Goal: Information Seeking & Learning: Learn about a topic

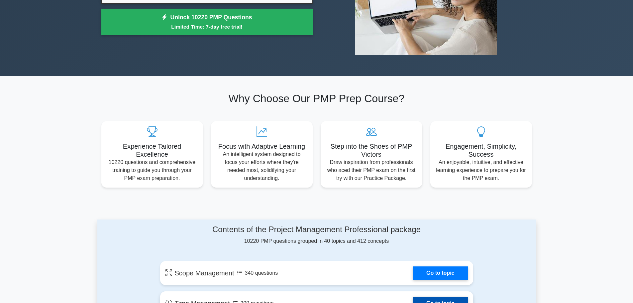
scroll to position [299, 0]
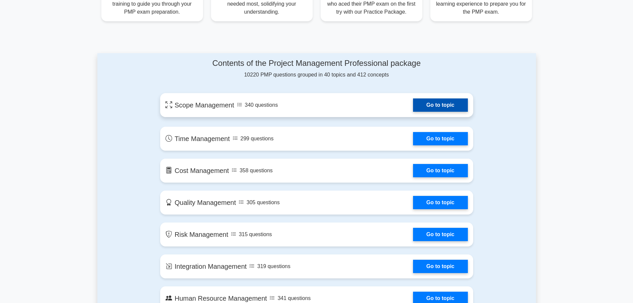
click at [416, 109] on link "Go to topic" at bounding box center [440, 104] width 54 height 13
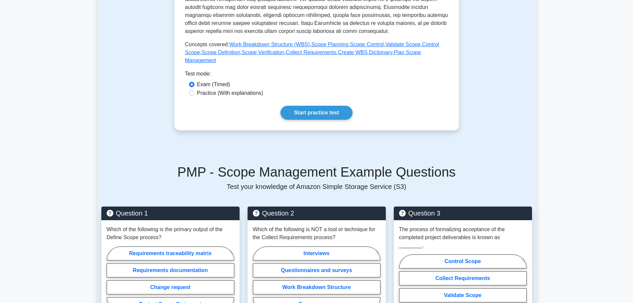
scroll to position [266, 0]
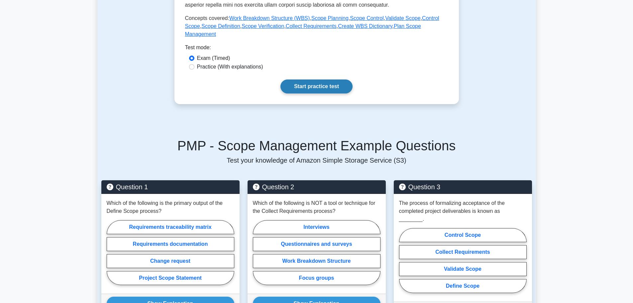
click at [322, 81] on link "Start practice test" at bounding box center [316, 86] width 72 height 14
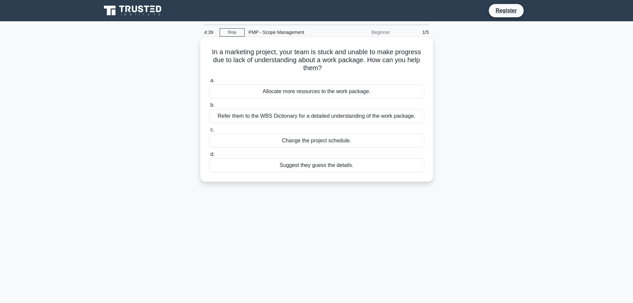
click at [286, 118] on div "Refer them to the WBS Dictionary for a detailed understanding of the work packa…" at bounding box center [316, 116] width 215 height 14
click at [209, 107] on input "b. Refer them to the WBS Dictionary for a detailed understanding of the work pa…" at bounding box center [209, 105] width 0 height 4
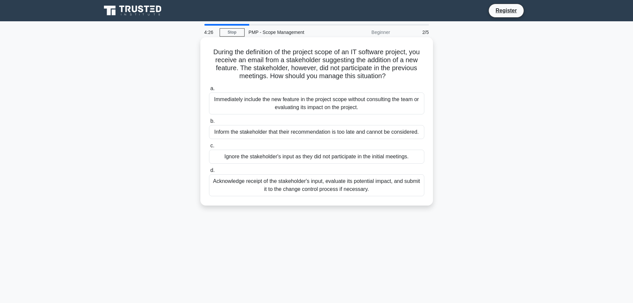
click at [292, 98] on div "Immediately include the new feature in the project scope without consulting the…" at bounding box center [316, 103] width 215 height 22
click at [209, 91] on input "a. Immediately include the new feature in the project scope without consulting …" at bounding box center [209, 88] width 0 height 4
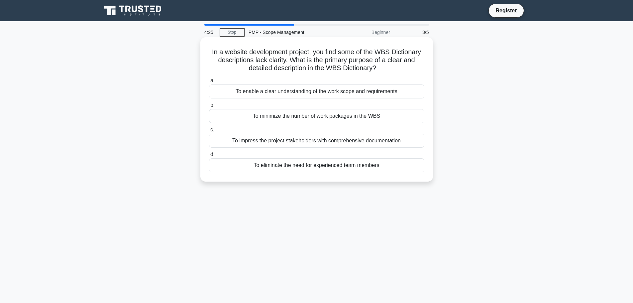
click at [295, 94] on div "To enable a clear understanding of the work scope and requirements" at bounding box center [316, 91] width 215 height 14
click at [209, 83] on input "a. To enable a clear understanding of the work scope and requirements" at bounding box center [209, 80] width 0 height 4
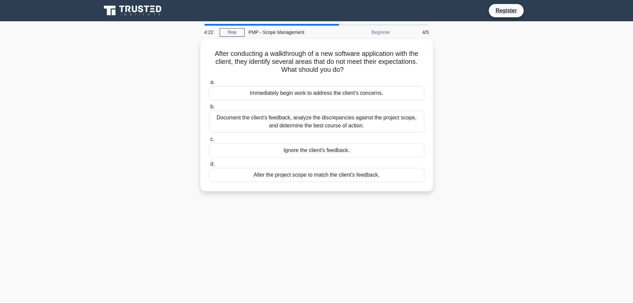
click at [295, 94] on div "Immediately begin work to address the client's concerns." at bounding box center [316, 93] width 215 height 14
click at [209, 84] on input "a. Immediately begin work to address the client's concerns." at bounding box center [209, 82] width 0 height 4
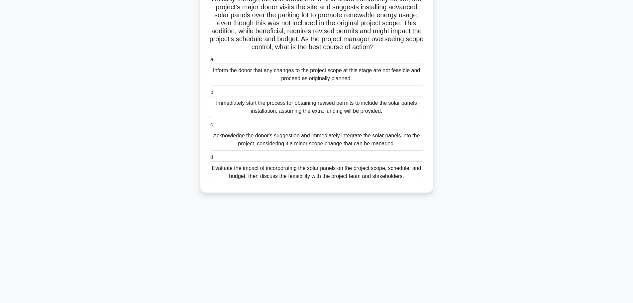
scroll to position [56, 0]
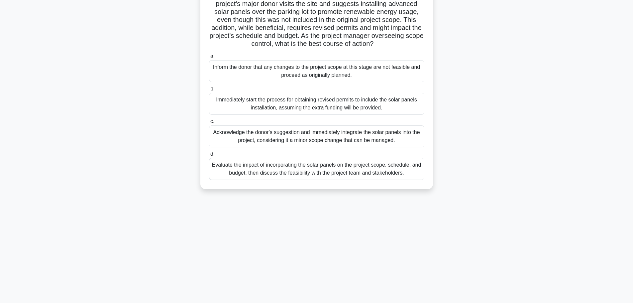
click at [360, 180] on div "Evaluate the impact of incorporating the solar panels on the project scope, sch…" at bounding box center [316, 169] width 215 height 22
click at [209, 156] on input "d. Evaluate the impact of incorporating the solar panels on the project scope, …" at bounding box center [209, 154] width 0 height 4
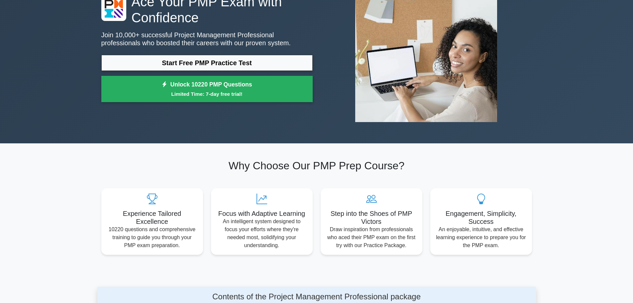
scroll to position [66, 0]
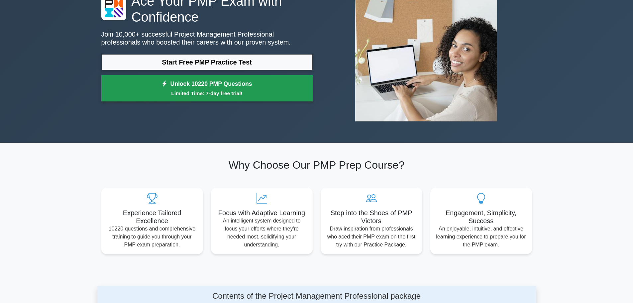
click at [221, 91] on small "Limited Time: 7-day free trial!" at bounding box center [207, 93] width 195 height 8
